Goal: Find specific page/section: Find specific page/section

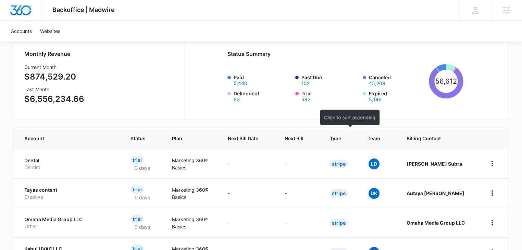
scroll to position [36, 0]
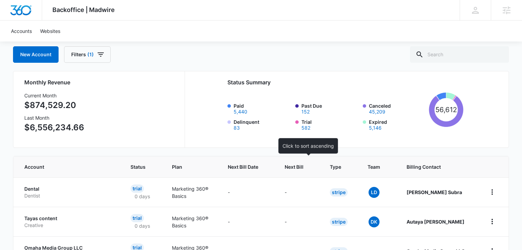
drag, startPoint x: 308, startPoint y: 166, endPoint x: 323, endPoint y: 165, distance: 15.1
click at [303, 166] on span "Next Bill" at bounding box center [293, 166] width 19 height 7
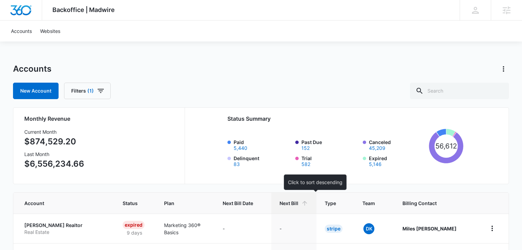
click at [298, 205] on span "Next Bill" at bounding box center [288, 202] width 19 height 7
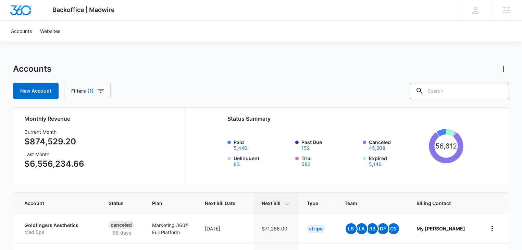
drag, startPoint x: 445, startPoint y: 89, endPoint x: 454, endPoint y: 94, distance: 10.3
click at [445, 89] on input "text" at bounding box center [459, 90] width 99 height 16
type input "child"
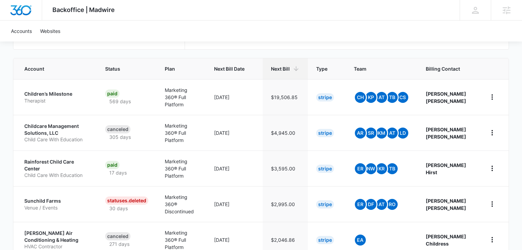
scroll to position [146, 0]
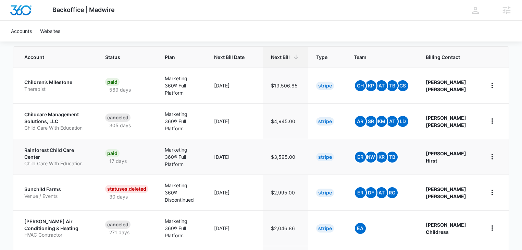
click at [74, 160] on p "Child Care With Education" at bounding box center [56, 163] width 64 height 7
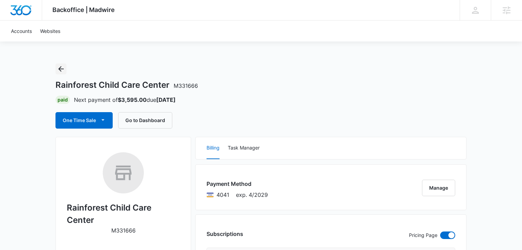
click at [63, 66] on icon "Back" at bounding box center [61, 69] width 8 height 8
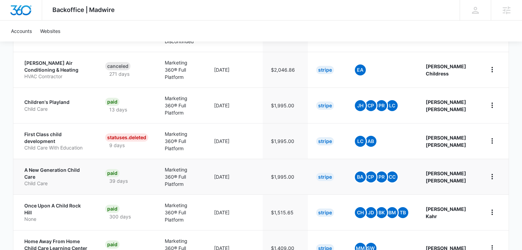
scroll to position [309, 0]
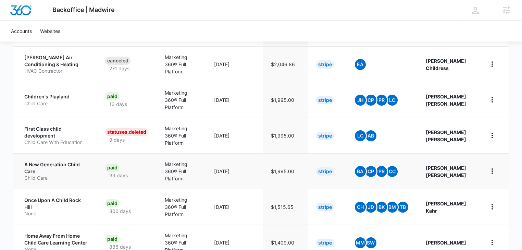
click at [65, 161] on p "A New Generation Child Care" at bounding box center [56, 167] width 64 height 13
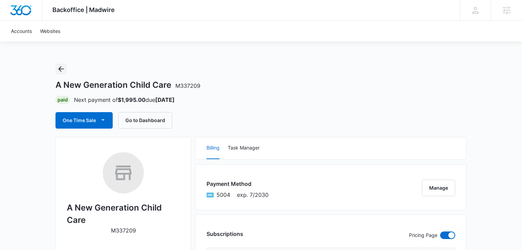
click at [62, 68] on icon "Back" at bounding box center [61, 69] width 8 height 8
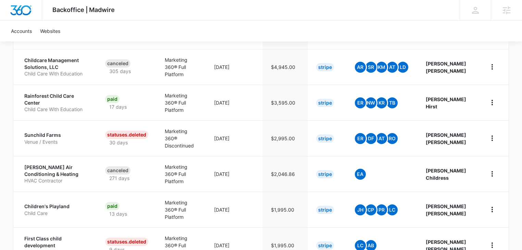
scroll to position [17, 0]
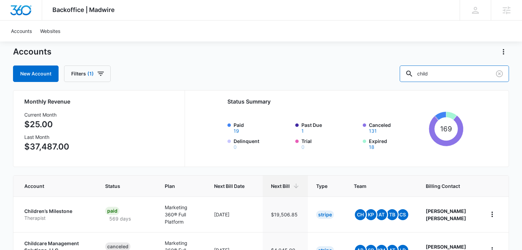
drag, startPoint x: 447, startPoint y: 79, endPoint x: 407, endPoint y: 77, distance: 39.5
click at [407, 77] on div "New Account Filters (1) child" at bounding box center [261, 73] width 496 height 16
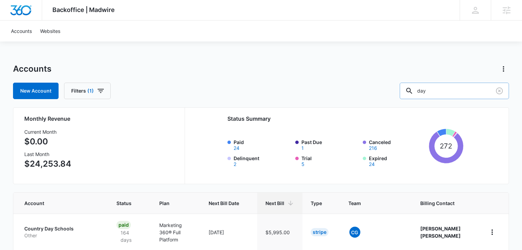
drag, startPoint x: 443, startPoint y: 92, endPoint x: 412, endPoint y: 93, distance: 31.5
click at [412, 93] on input "day" at bounding box center [453, 90] width 109 height 16
type input "care"
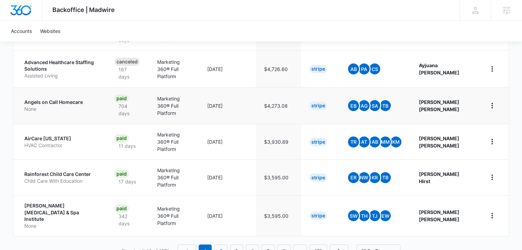
scroll to position [345, 0]
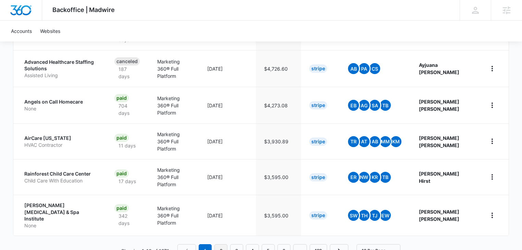
click at [220, 244] on link "2" at bounding box center [220, 250] width 13 height 13
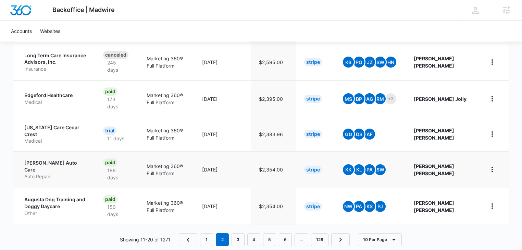
scroll to position [345, 0]
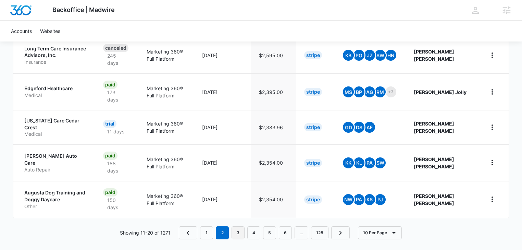
click at [241, 227] on link "3" at bounding box center [237, 232] width 13 height 13
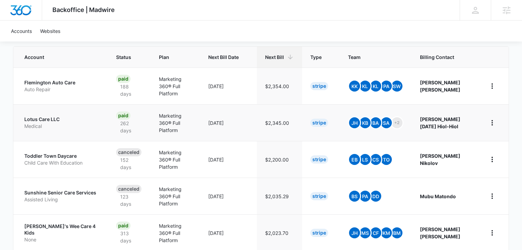
scroll to position [219, 0]
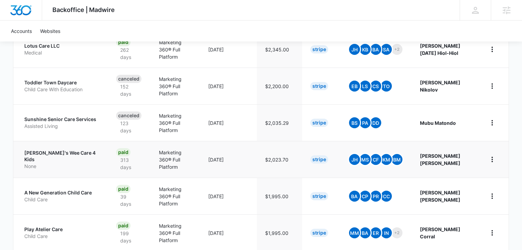
click at [58, 157] on p "Darlene's Wee Care 4 Kids" at bounding box center [61, 155] width 75 height 13
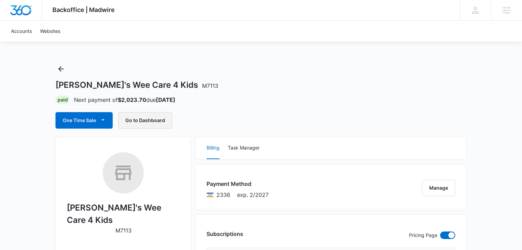
click at [141, 119] on button "Go to Dashboard" at bounding box center [145, 120] width 54 height 16
click at [60, 67] on icon "Back" at bounding box center [60, 68] width 5 height 5
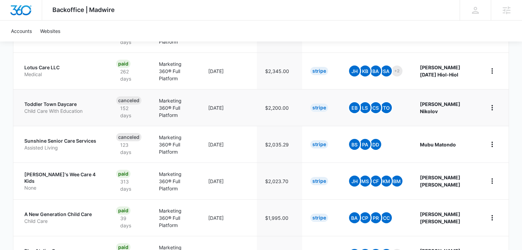
scroll to position [255, 0]
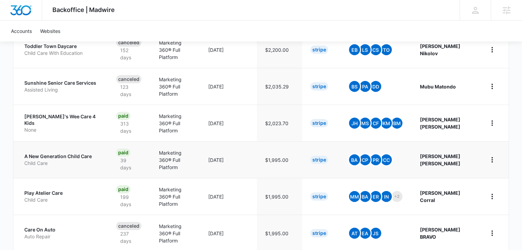
click at [89, 160] on p "Child Care" at bounding box center [61, 163] width 75 height 7
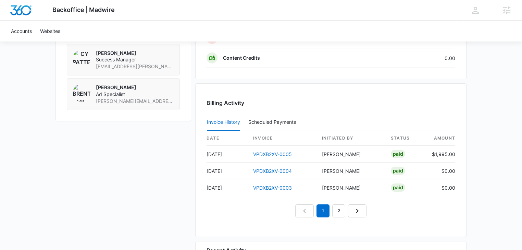
scroll to position [657, 0]
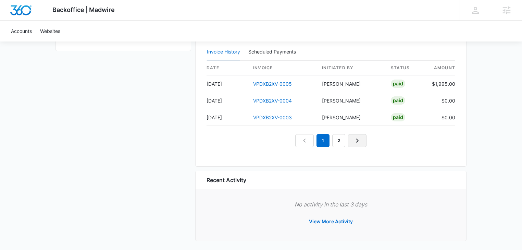
click at [357, 138] on icon "Next Page" at bounding box center [357, 140] width 2 height 4
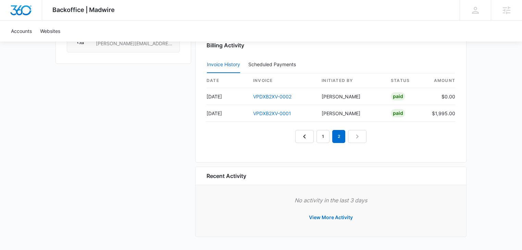
scroll to position [642, 0]
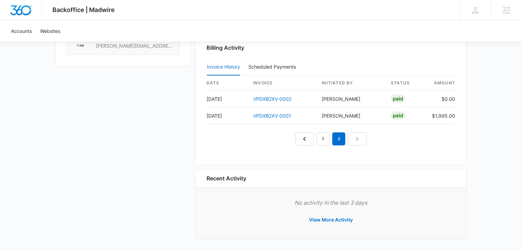
click at [358, 138] on nav "1 2" at bounding box center [330, 138] width 71 height 13
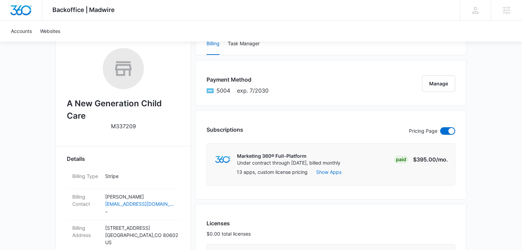
scroll to position [0, 0]
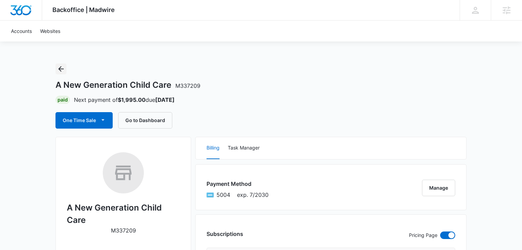
click at [60, 68] on icon "Back" at bounding box center [61, 69] width 8 height 8
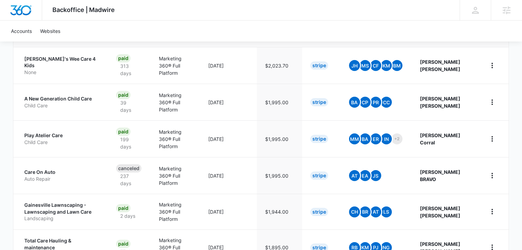
scroll to position [350, 0]
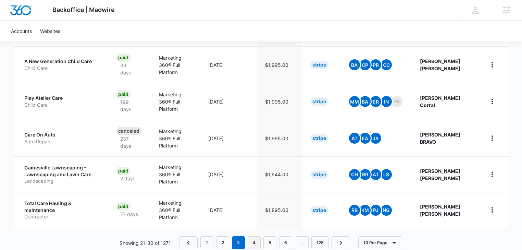
click at [253, 236] on link "4" at bounding box center [253, 242] width 13 height 13
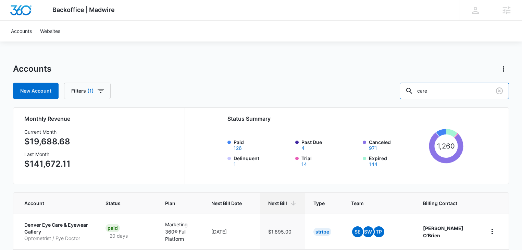
drag, startPoint x: 446, startPoint y: 90, endPoint x: 388, endPoint y: 92, distance: 57.9
click at [387, 92] on div "New Account Filters (1) care" at bounding box center [261, 90] width 496 height 16
type input "maple"
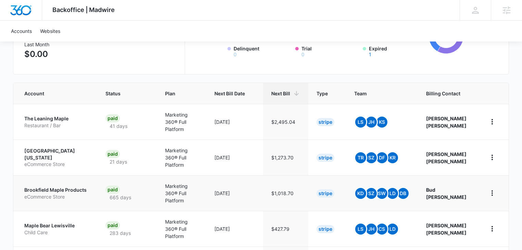
scroll to position [146, 0]
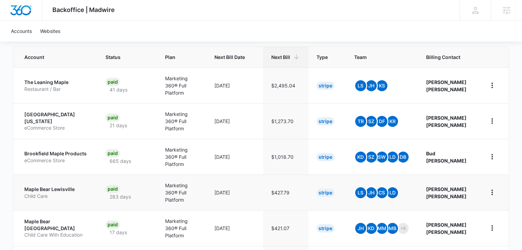
click at [78, 186] on p "Maple Bear Lewisville" at bounding box center [56, 189] width 65 height 7
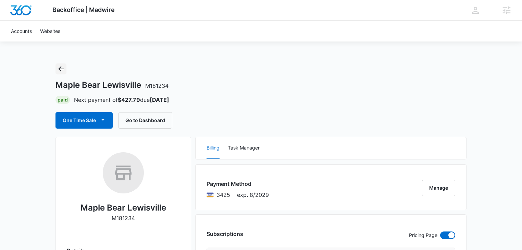
click at [61, 73] on icon "Back" at bounding box center [61, 69] width 8 height 8
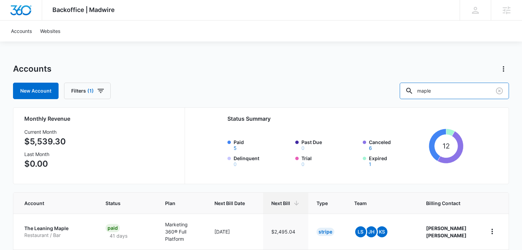
drag, startPoint x: 443, startPoint y: 92, endPoint x: 403, endPoint y: 92, distance: 40.0
click at [403, 92] on div "New Account Filters (1) maple" at bounding box center [261, 90] width 496 height 16
type input "child"
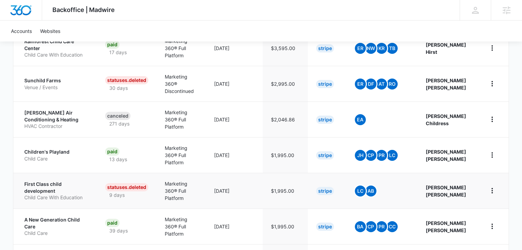
scroll to position [255, 0]
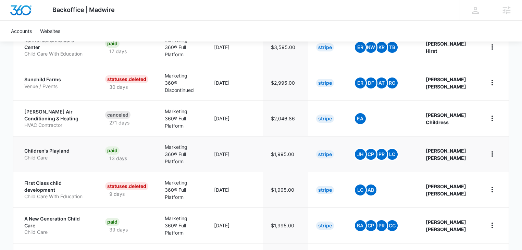
click at [46, 154] on p "Child Care" at bounding box center [56, 157] width 64 height 7
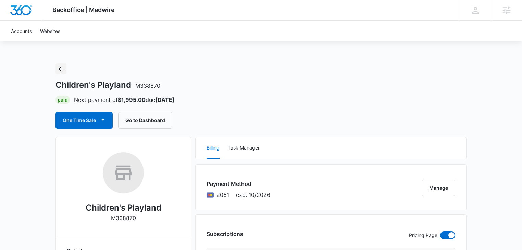
click at [62, 69] on icon "Back" at bounding box center [60, 68] width 5 height 5
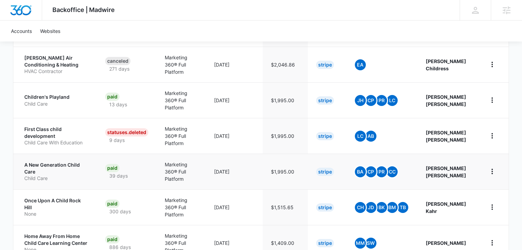
scroll to position [309, 0]
click at [60, 139] on p "Child Care With Education" at bounding box center [56, 142] width 64 height 7
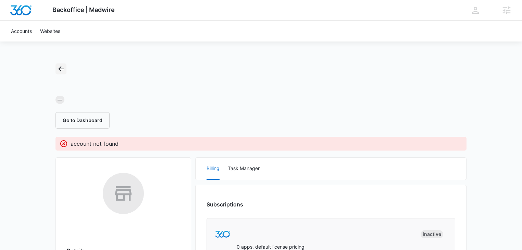
click at [59, 68] on icon "Back" at bounding box center [60, 68] width 5 height 5
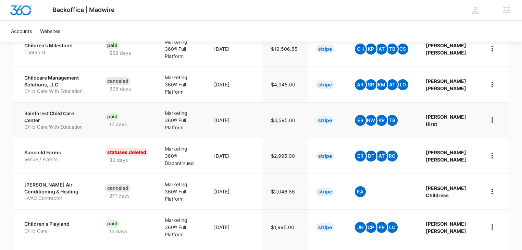
scroll to position [309, 0]
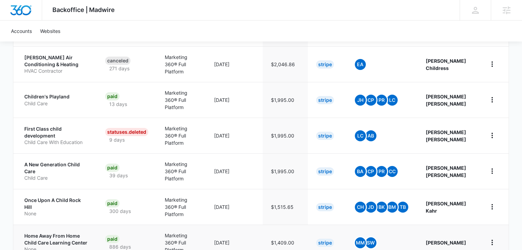
click at [61, 232] on p "Home Away From Home Child Care Learning Center" at bounding box center [56, 238] width 64 height 13
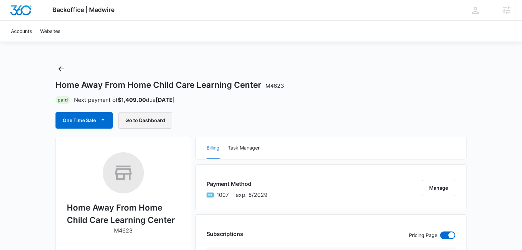
click at [137, 119] on button "Go to Dashboard" at bounding box center [145, 120] width 54 height 16
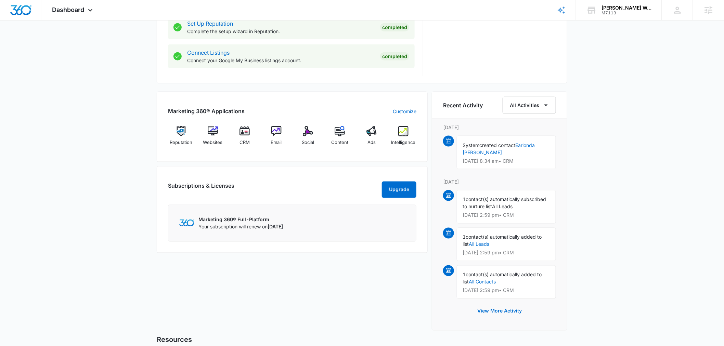
scroll to position [355, 0]
click at [406, 139] on div "Intelligence" at bounding box center [403, 138] width 26 height 25
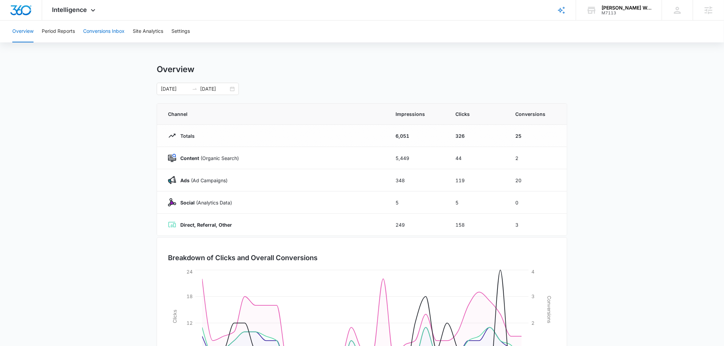
click at [109, 33] on button "Conversions Inbox" at bounding box center [103, 32] width 41 height 22
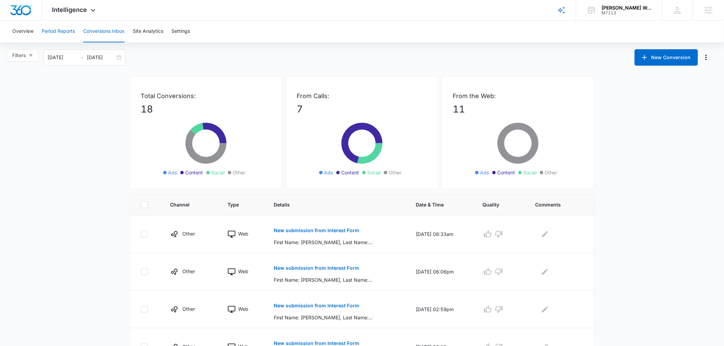
click at [60, 31] on button "Period Reports" at bounding box center [58, 32] width 33 height 22
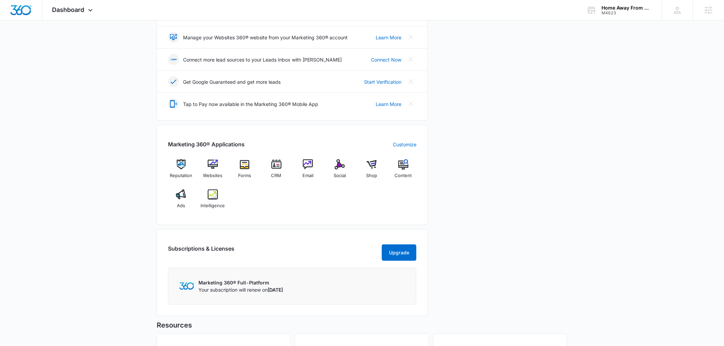
scroll to position [161, 0]
click at [217, 204] on span "Intelligence" at bounding box center [213, 206] width 24 height 7
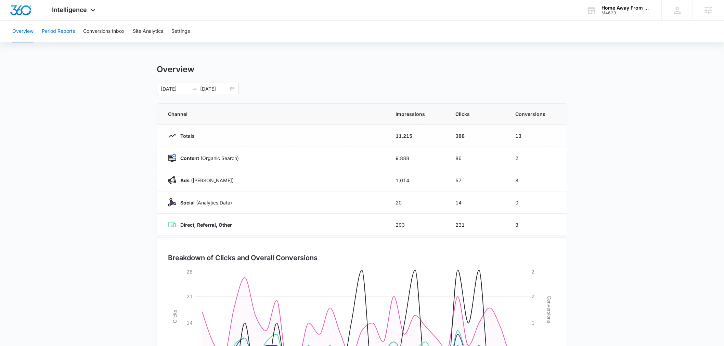
click at [50, 33] on button "Period Reports" at bounding box center [58, 32] width 33 height 22
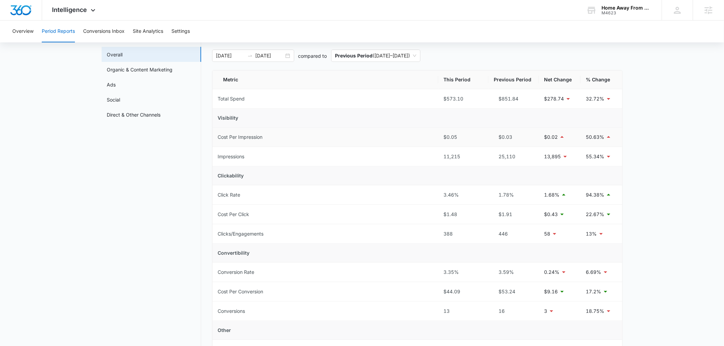
scroll to position [50, 0]
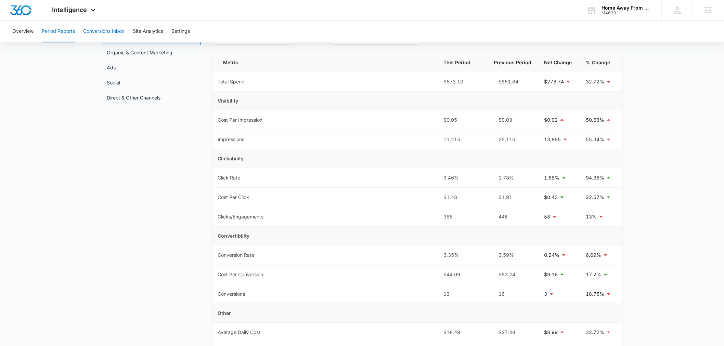
click at [108, 31] on button "Conversions Inbox" at bounding box center [103, 32] width 41 height 22
